Goal: Check status: Check status

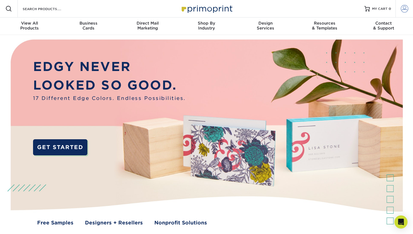
click at [405, 8] on span at bounding box center [405, 9] width 8 height 8
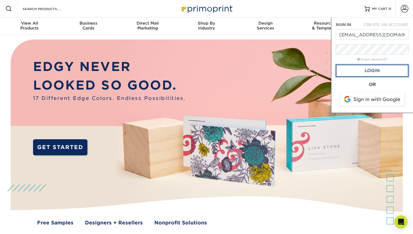
click at [376, 71] on link "Login" at bounding box center [372, 71] width 73 height 13
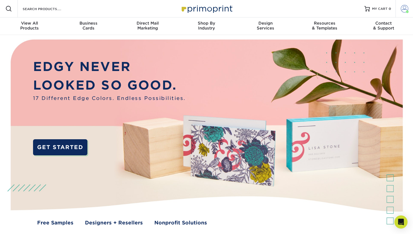
click at [405, 7] on span at bounding box center [405, 9] width 8 height 8
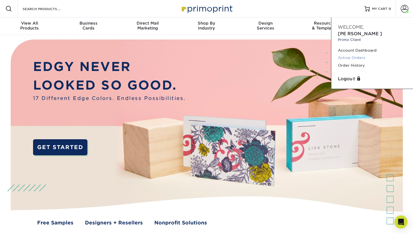
click at [352, 54] on link "Active Orders" at bounding box center [372, 57] width 69 height 7
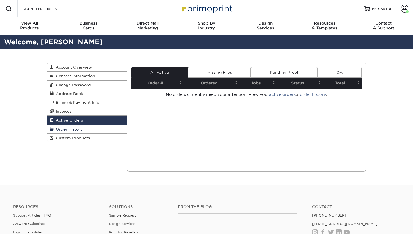
click at [84, 128] on link "Order History" at bounding box center [87, 129] width 80 height 9
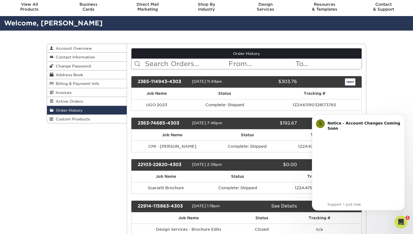
click at [349, 83] on link "open" at bounding box center [350, 81] width 10 height 7
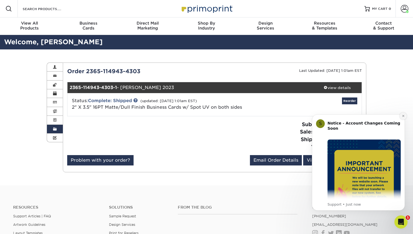
click at [406, 117] on button "Dismiss notification" at bounding box center [403, 116] width 7 height 7
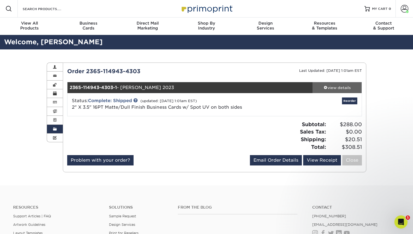
click at [338, 89] on div "view details" at bounding box center [337, 87] width 49 height 5
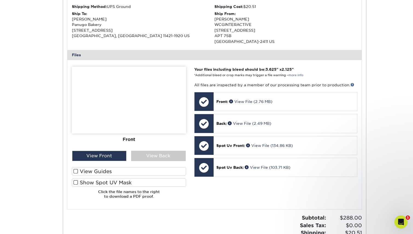
scroll to position [189, 0]
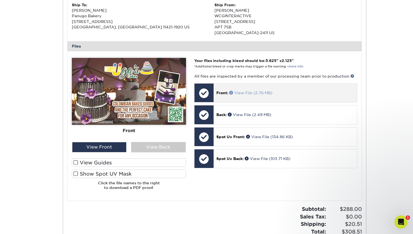
click at [232, 92] on span at bounding box center [231, 93] width 5 height 4
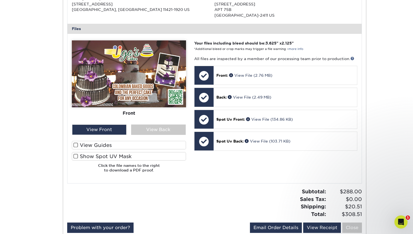
scroll to position [205, 0]
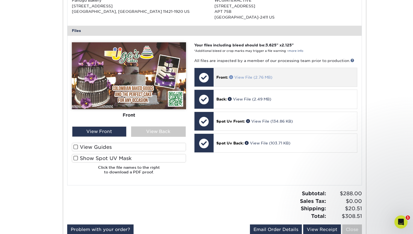
click at [232, 77] on span at bounding box center [231, 77] width 5 height 4
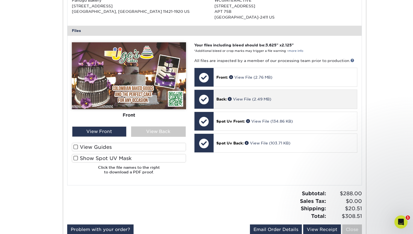
click at [292, 98] on p "Back: View File (2.49 MB)" at bounding box center [286, 99] width 138 height 5
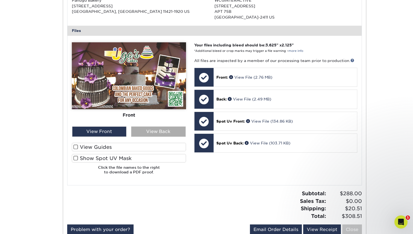
click at [155, 133] on div "View Back" at bounding box center [158, 132] width 55 height 10
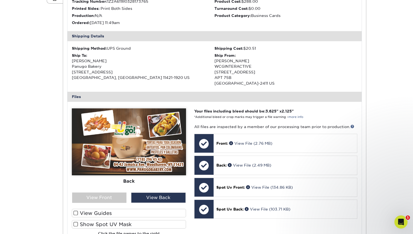
scroll to position [0, 0]
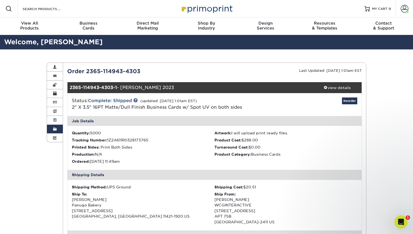
click at [58, 125] on link "Active Orders" at bounding box center [55, 120] width 16 height 9
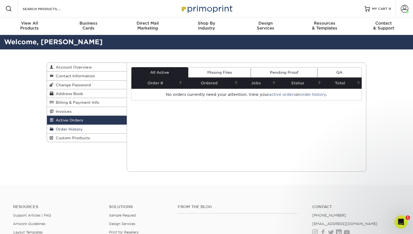
click at [59, 128] on link "Order History" at bounding box center [87, 129] width 80 height 9
